Goal: Task Accomplishment & Management: Use online tool/utility

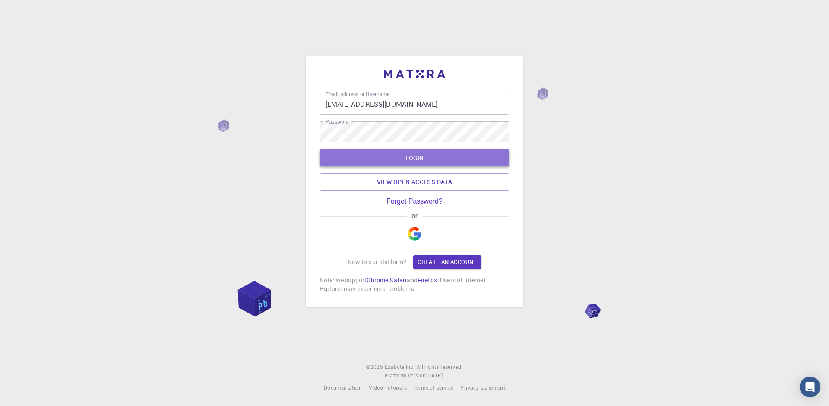
click at [419, 161] on button "LOGIN" at bounding box center [415, 157] width 190 height 17
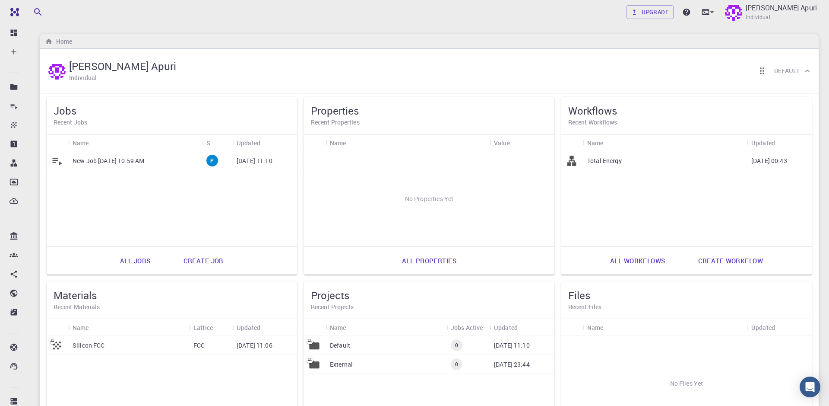
click at [155, 165] on div "New Job [DATE] 10:59 AM" at bounding box center [135, 160] width 134 height 19
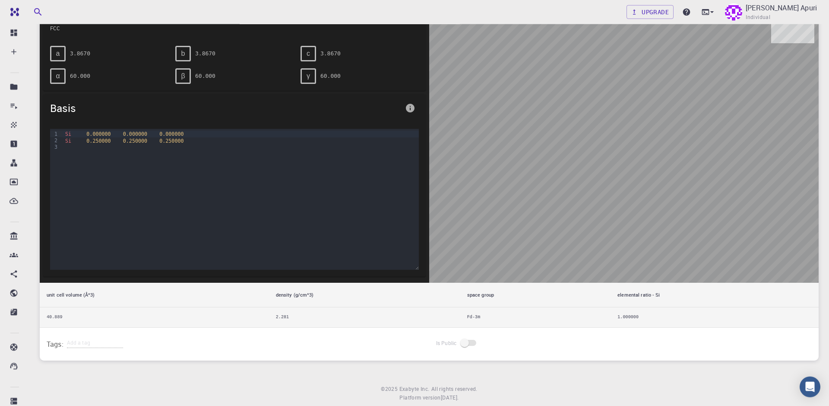
scroll to position [171, 0]
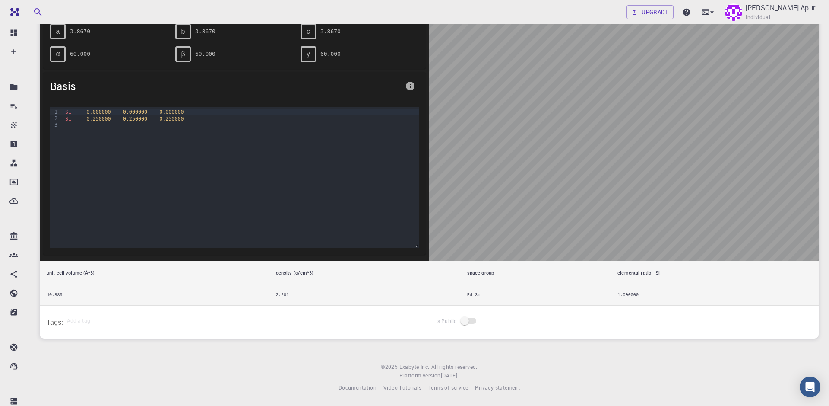
click at [534, 107] on div at bounding box center [624, 119] width 390 height 282
click at [821, 39] on div "Upgrade [PERSON_NAME] Apuri Individual Home [PERSON_NAME] Apuri Projects - Defa…" at bounding box center [429, 118] width 800 height 576
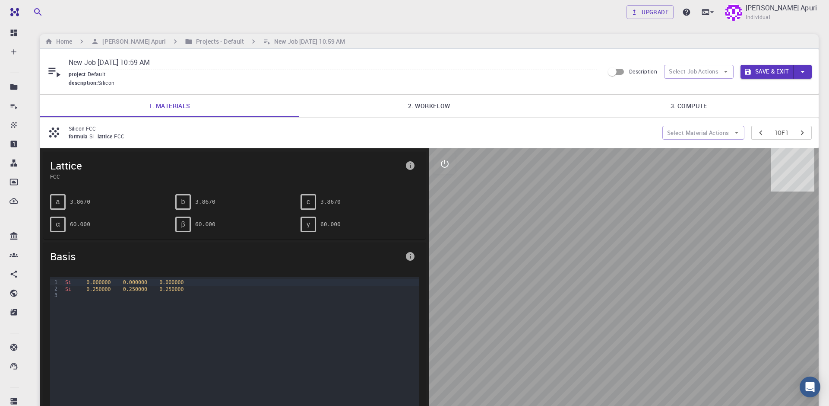
click at [429, 107] on link "2. Workflow" at bounding box center [429, 106] width 260 height 22
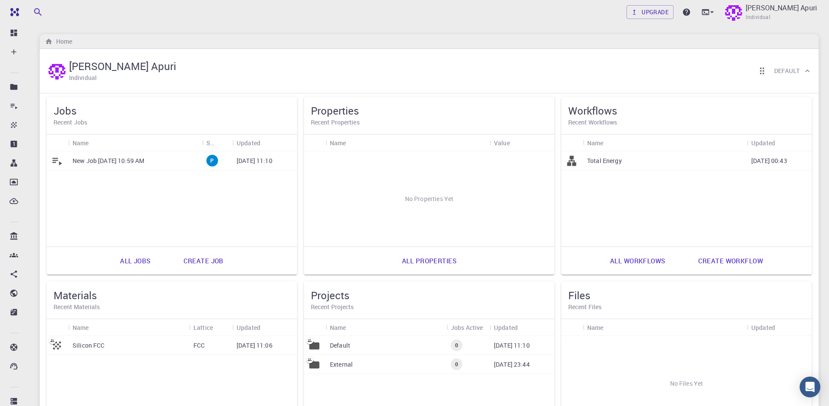
click at [529, 47] on div "Home" at bounding box center [429, 41] width 779 height 15
